Goal: Task Accomplishment & Management: Check status

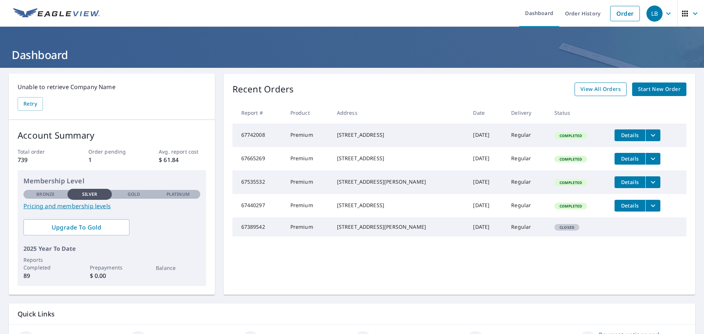
click at [603, 88] on span "View All Orders" at bounding box center [601, 89] width 40 height 9
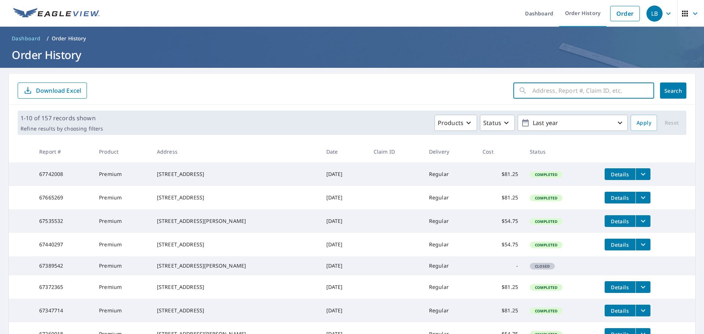
click at [558, 88] on input "text" at bounding box center [594, 90] width 122 height 21
type input "550 dove poi"
click button "Search" at bounding box center [673, 91] width 26 height 16
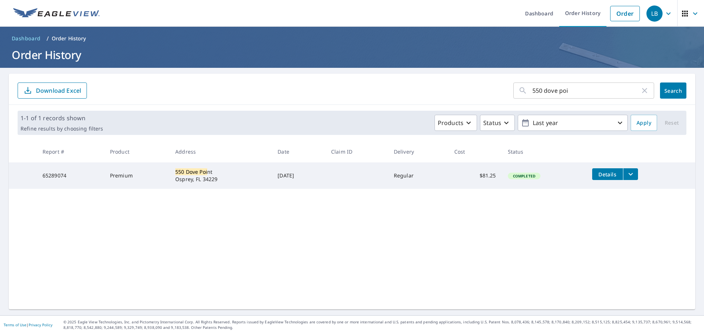
click at [602, 175] on span "Details" at bounding box center [608, 174] width 22 height 7
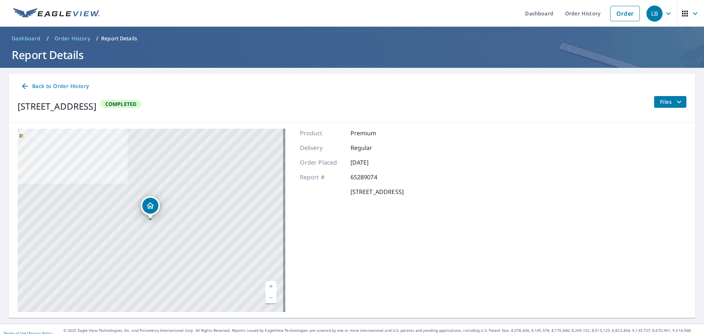
click at [675, 99] on icon "filesDropdownBtn-65289074" at bounding box center [679, 102] width 9 height 9
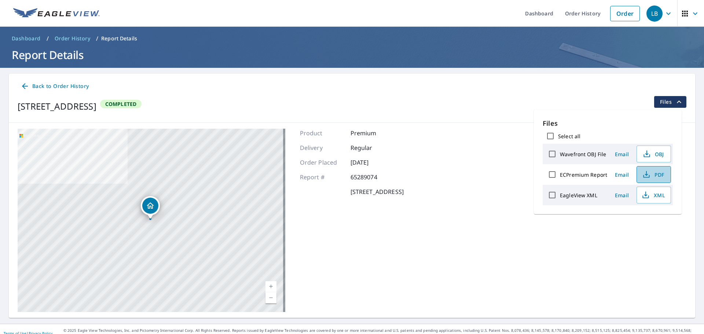
click at [655, 172] on span "PDF" at bounding box center [653, 174] width 23 height 9
